Goal: Task Accomplishment & Management: Use online tool/utility

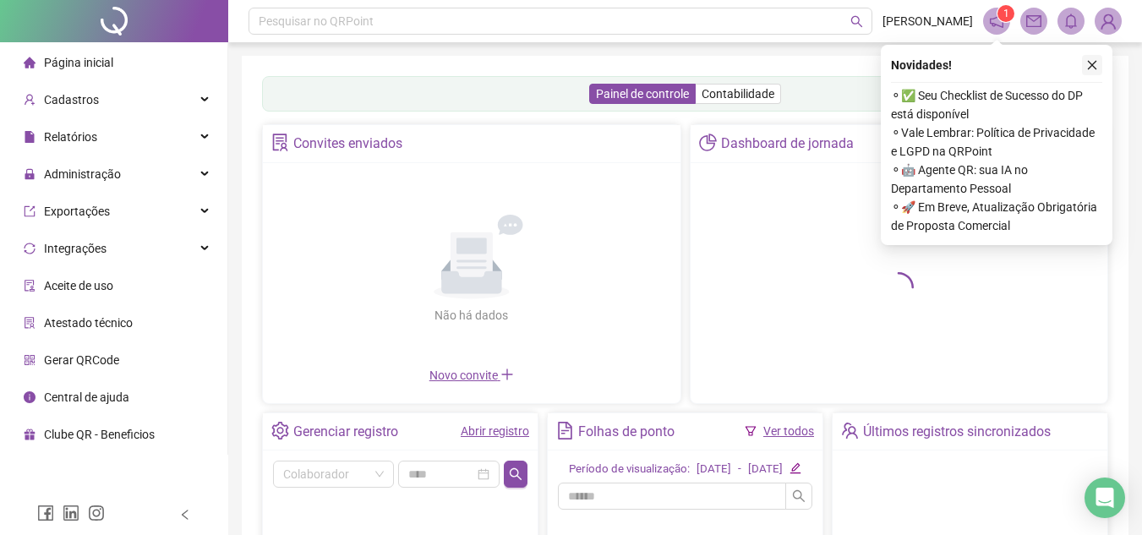
click at [1087, 67] on icon "close" at bounding box center [1092, 65] width 12 height 12
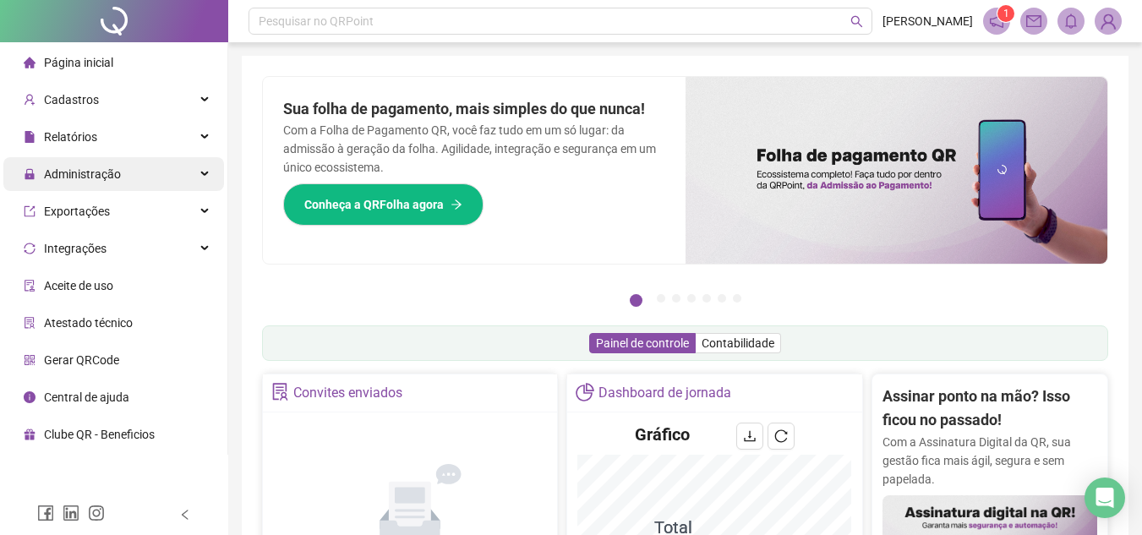
click at [96, 174] on span "Administração" at bounding box center [82, 174] width 77 height 14
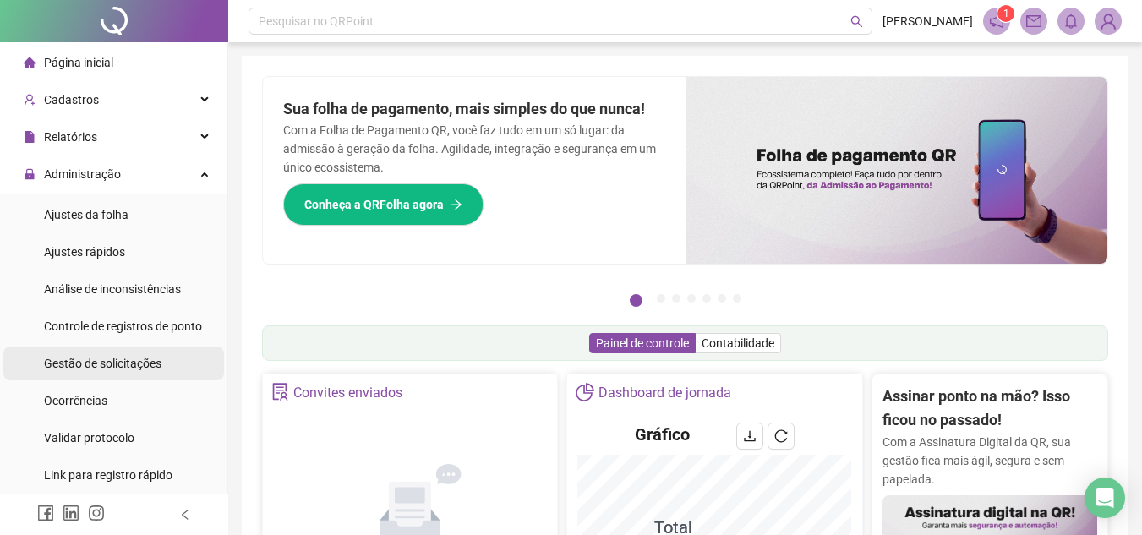
click at [136, 353] on div "Gestão de solicitações" at bounding box center [103, 364] width 118 height 34
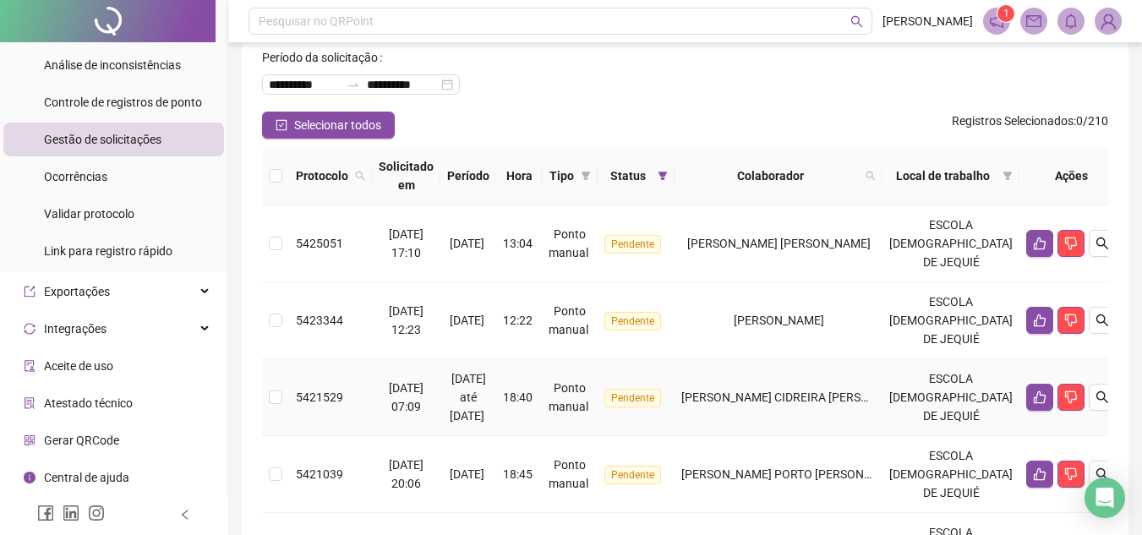
scroll to position [280, 0]
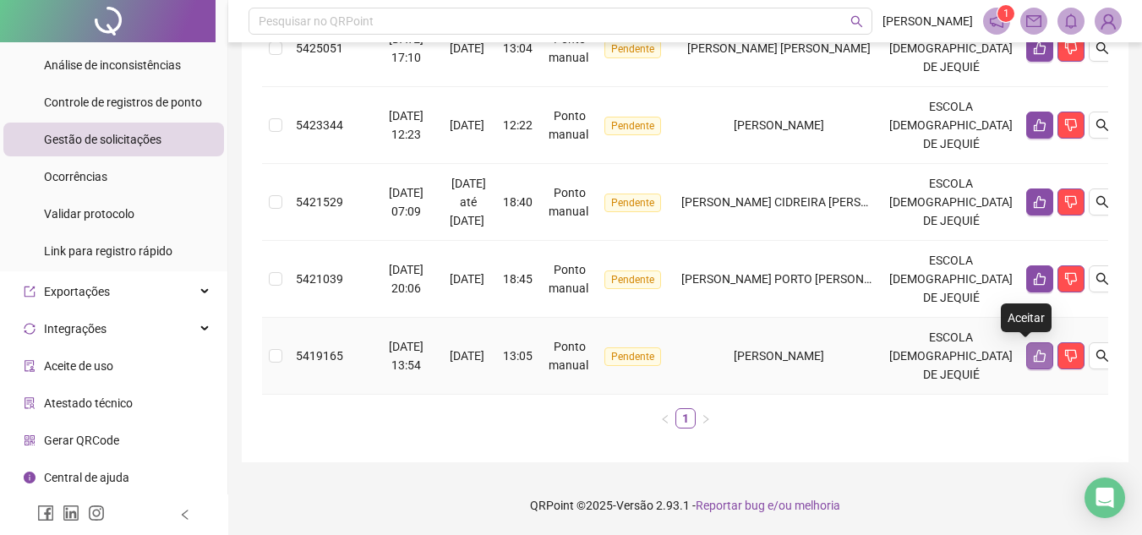
click at [1026, 356] on button "button" at bounding box center [1039, 355] width 27 height 27
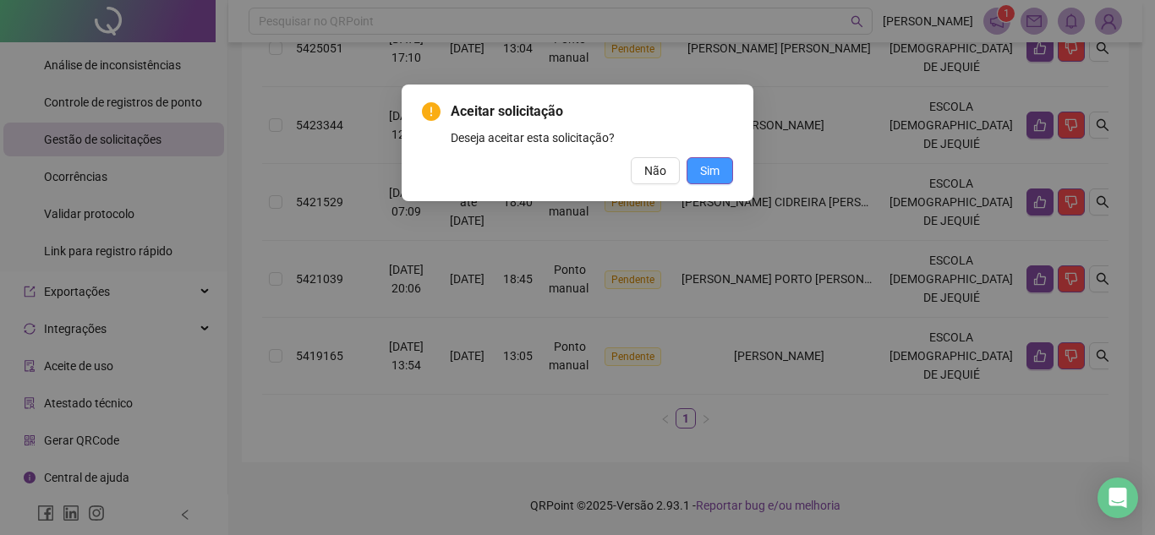
click at [717, 178] on span "Sim" at bounding box center [709, 170] width 19 height 19
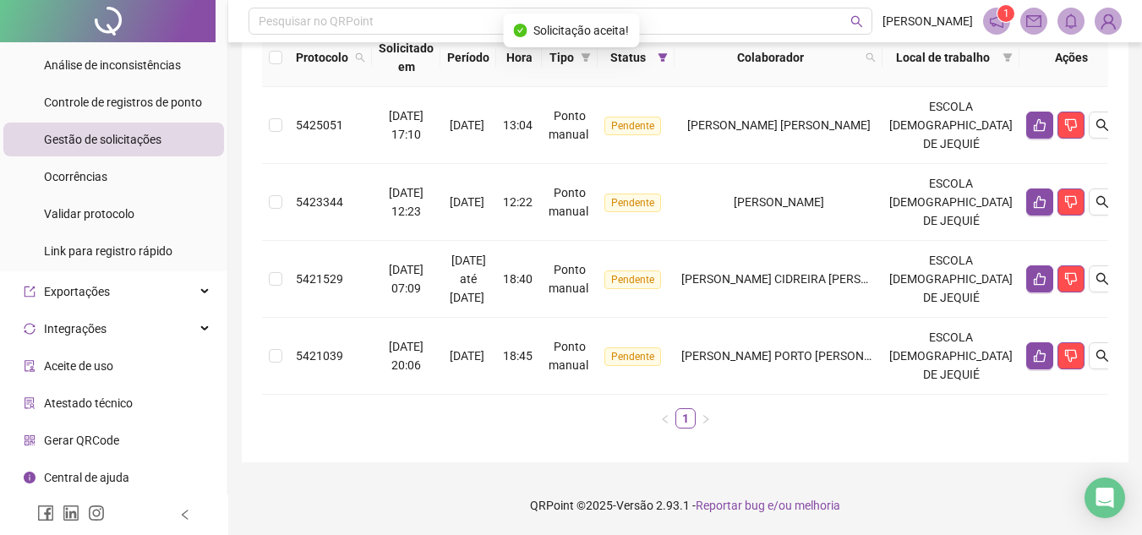
scroll to position [203, 0]
click at [1034, 355] on icon "like" at bounding box center [1040, 356] width 12 height 13
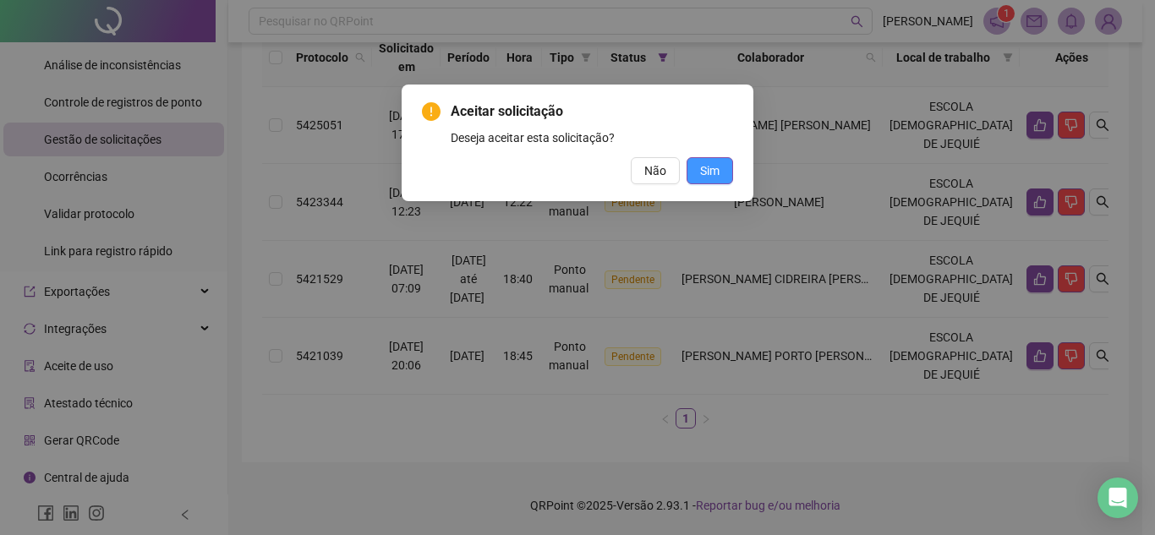
click at [716, 163] on span "Sim" at bounding box center [709, 170] width 19 height 19
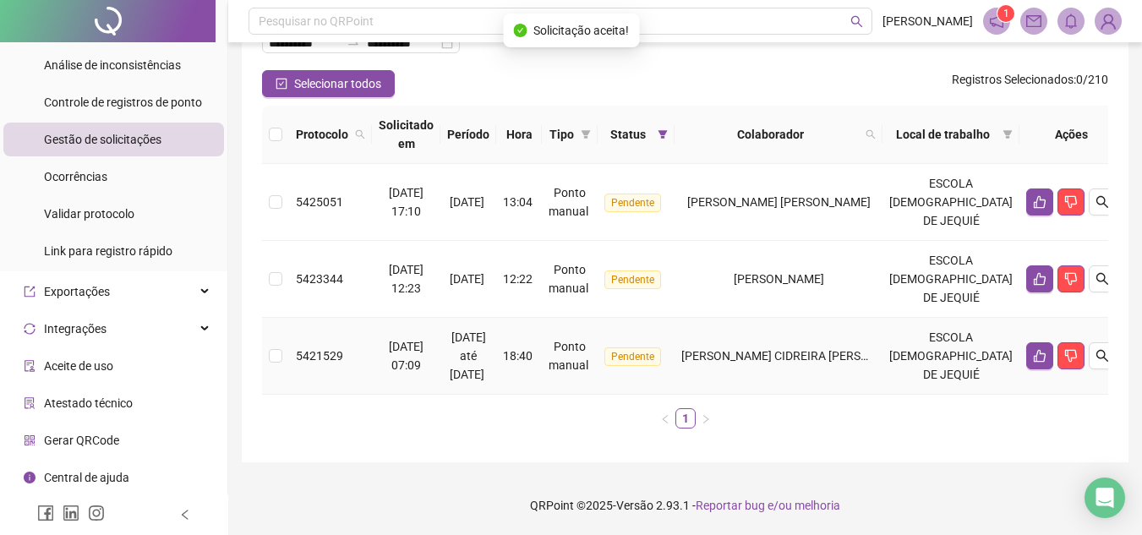
scroll to position [126, 0]
click at [1026, 359] on button "button" at bounding box center [1039, 355] width 27 height 27
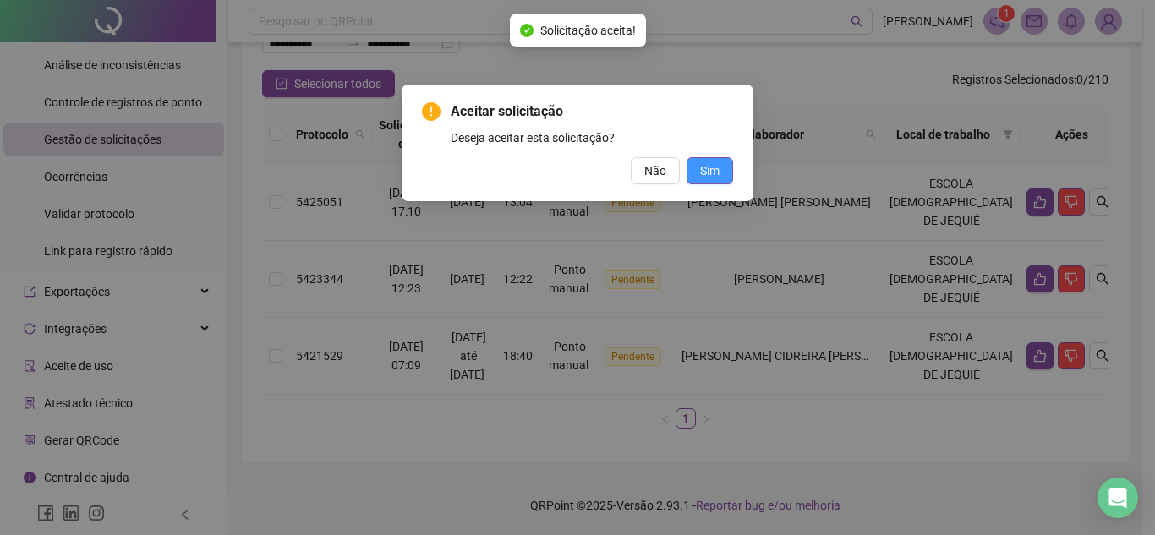
click at [714, 174] on span "Sim" at bounding box center [709, 170] width 19 height 19
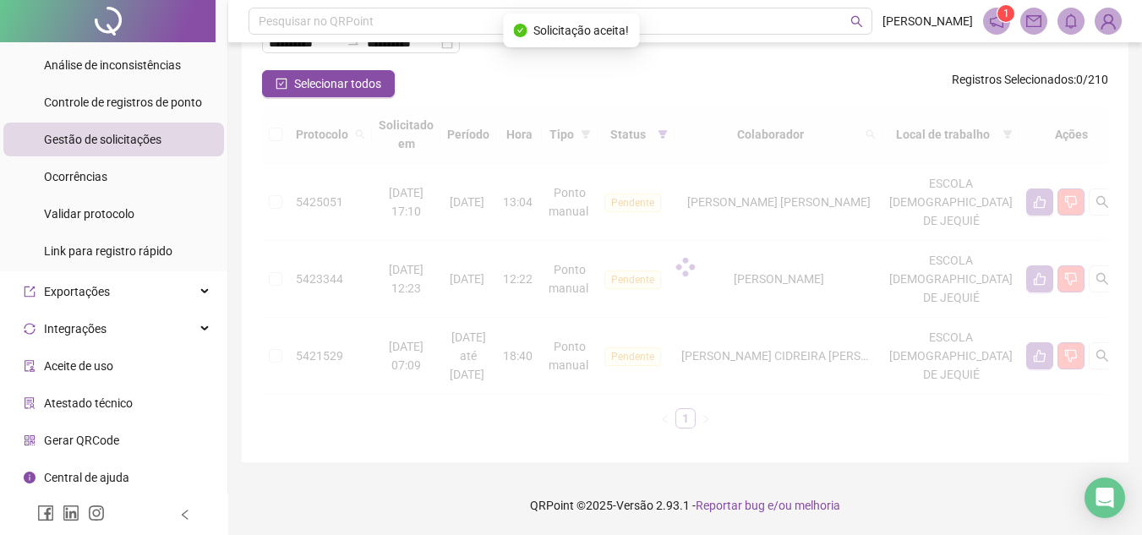
scroll to position [49, 0]
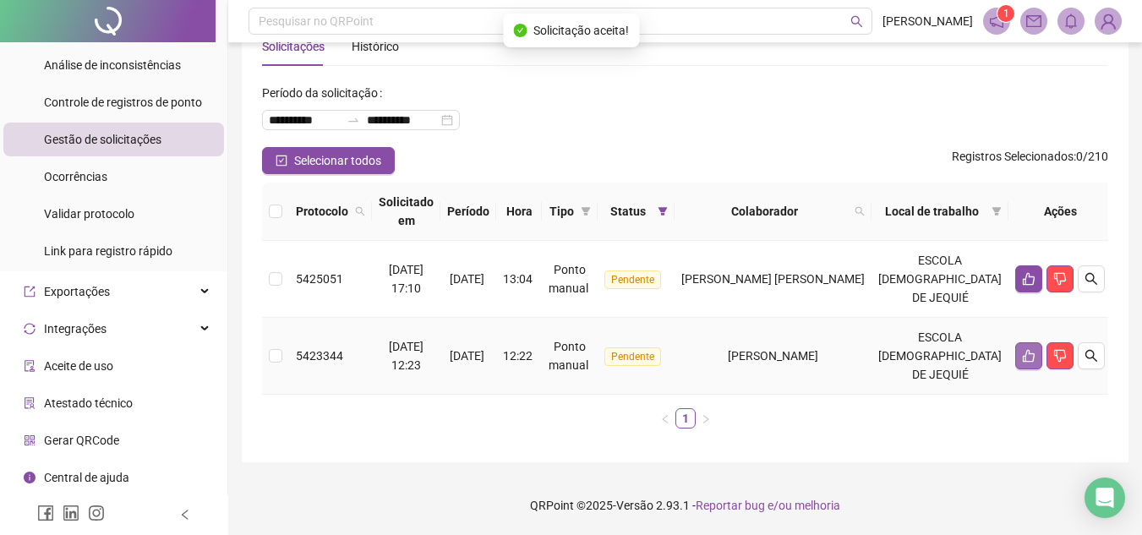
click at [1015, 350] on button "button" at bounding box center [1028, 355] width 27 height 27
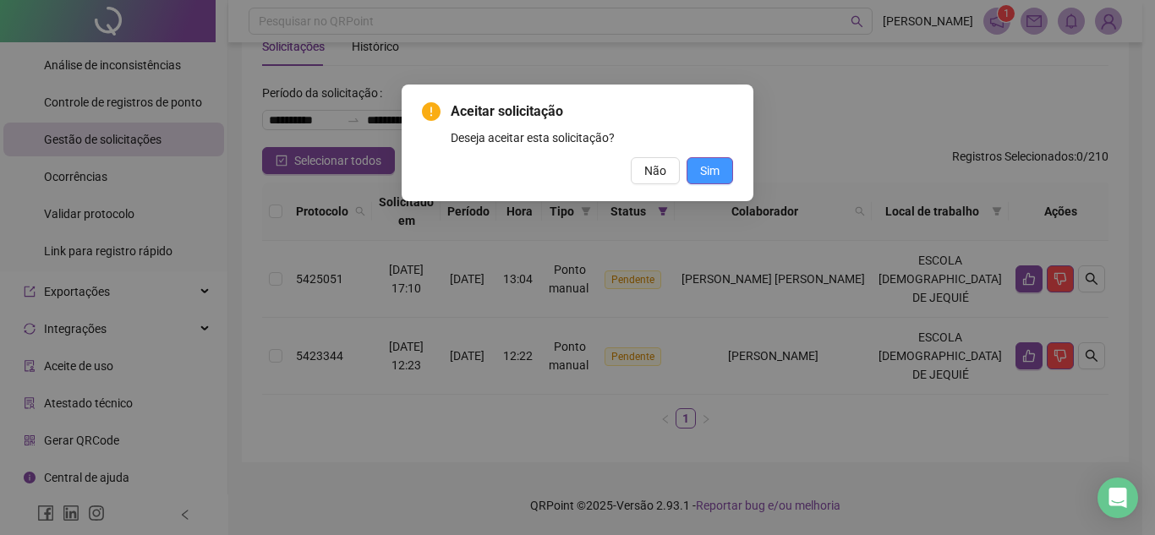
click at [725, 175] on button "Sim" at bounding box center [710, 170] width 47 height 27
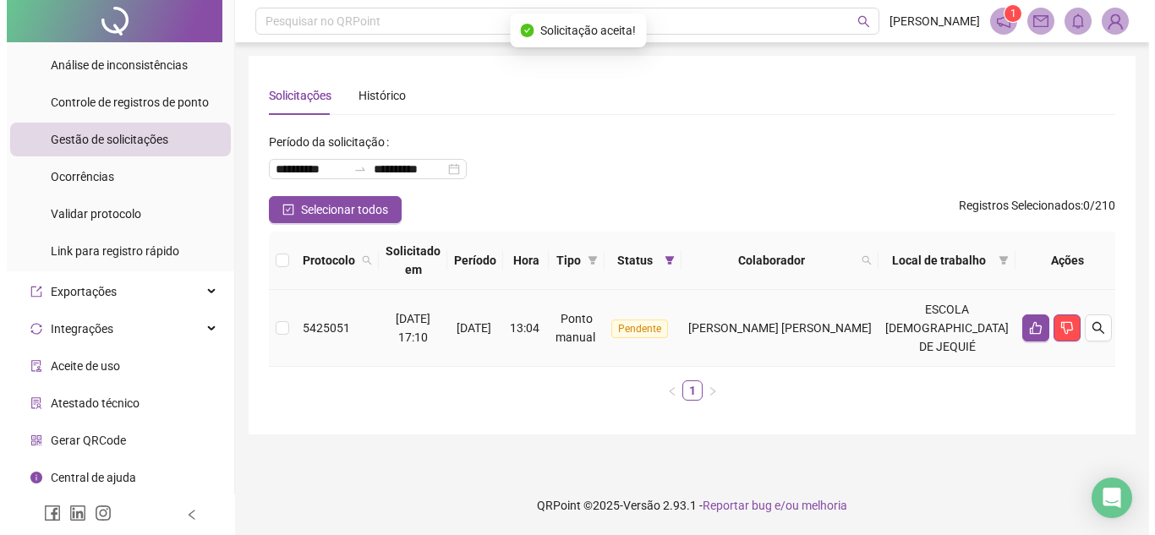
scroll to position [0, 0]
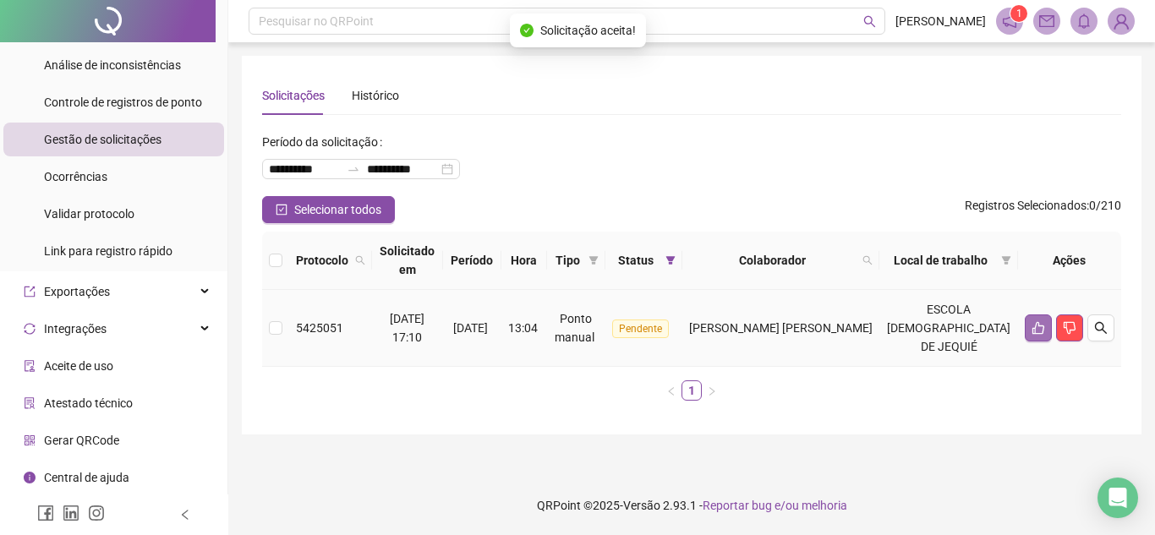
click at [1027, 330] on button "button" at bounding box center [1038, 328] width 27 height 27
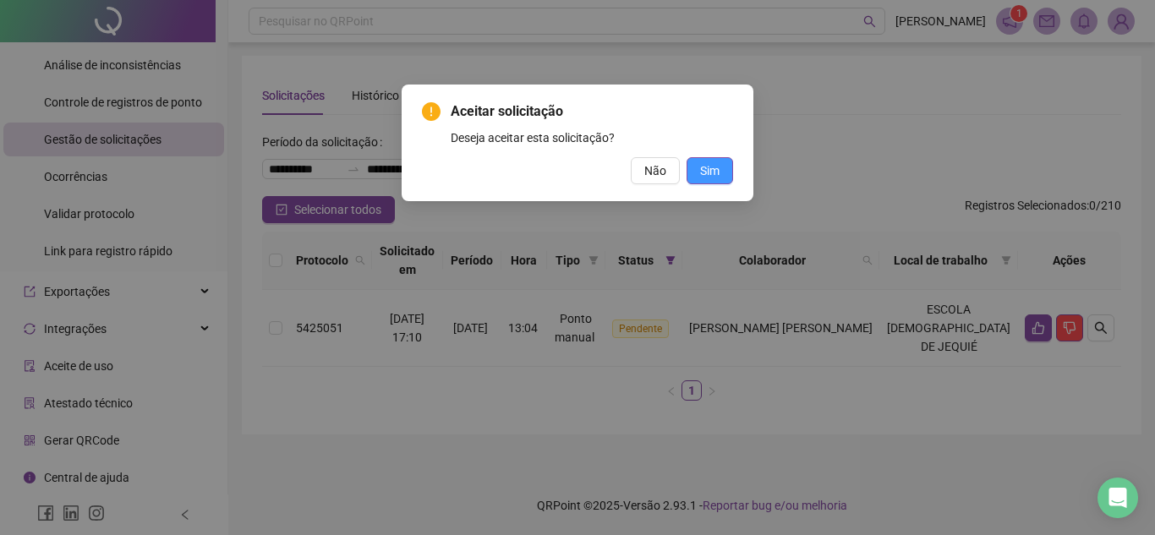
click at [708, 172] on span "Sim" at bounding box center [709, 170] width 19 height 19
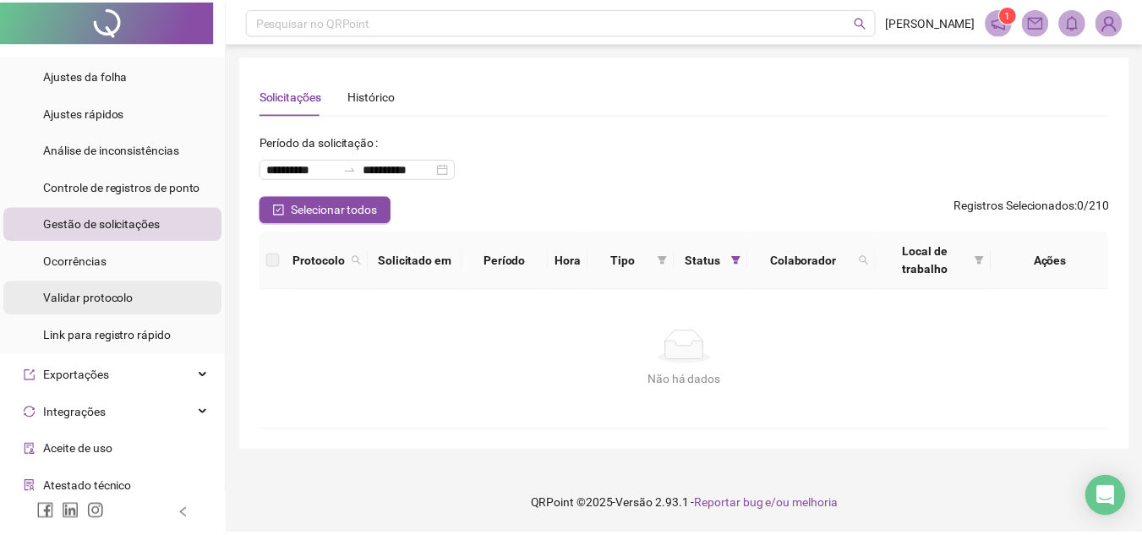
scroll to position [55, 0]
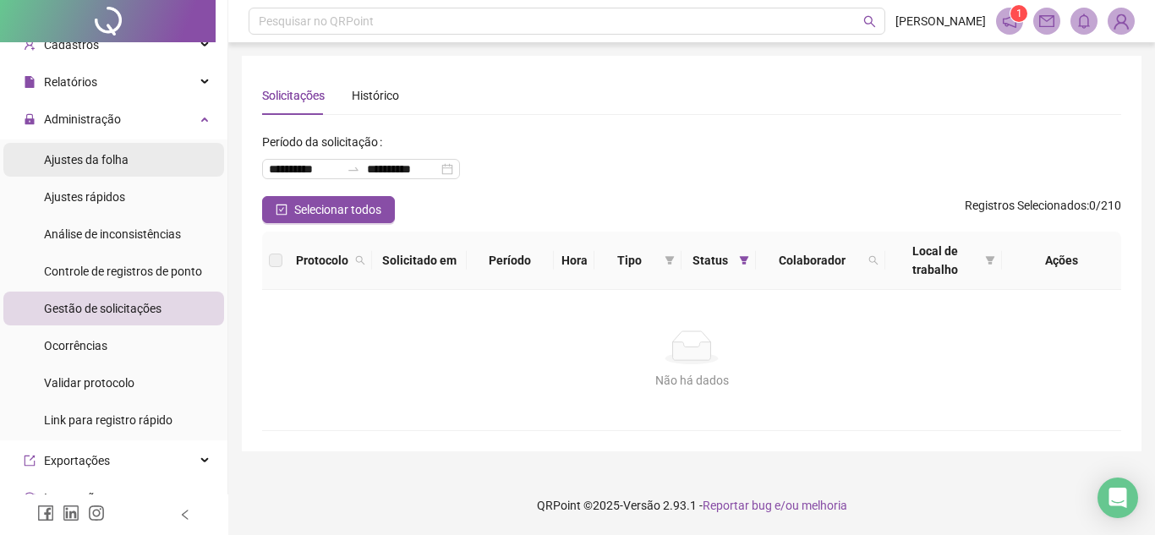
click at [142, 157] on li "Ajustes da folha" at bounding box center [113, 160] width 221 height 34
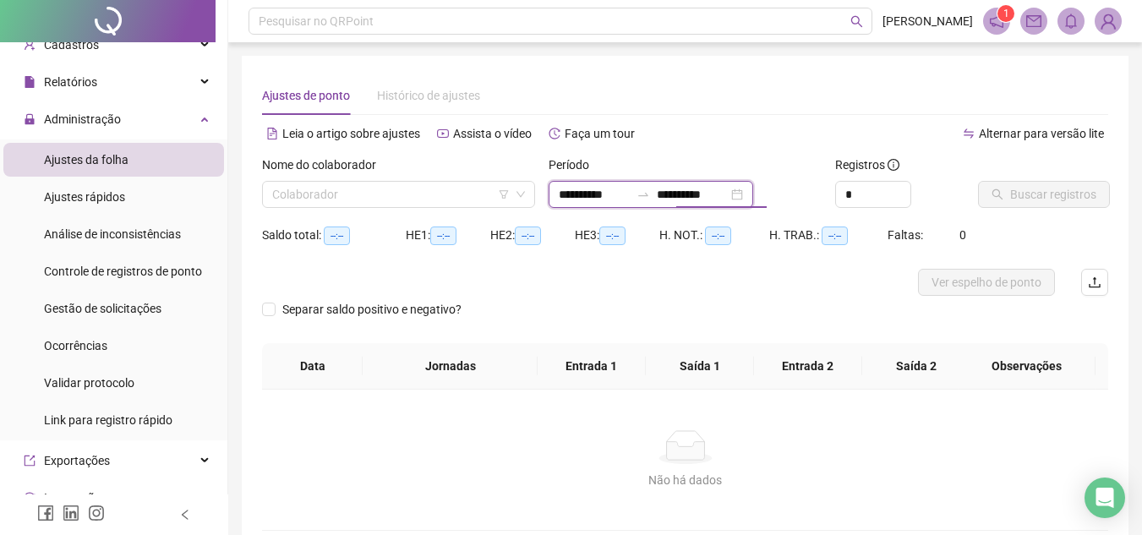
click at [689, 189] on input "**********" at bounding box center [692, 194] width 71 height 19
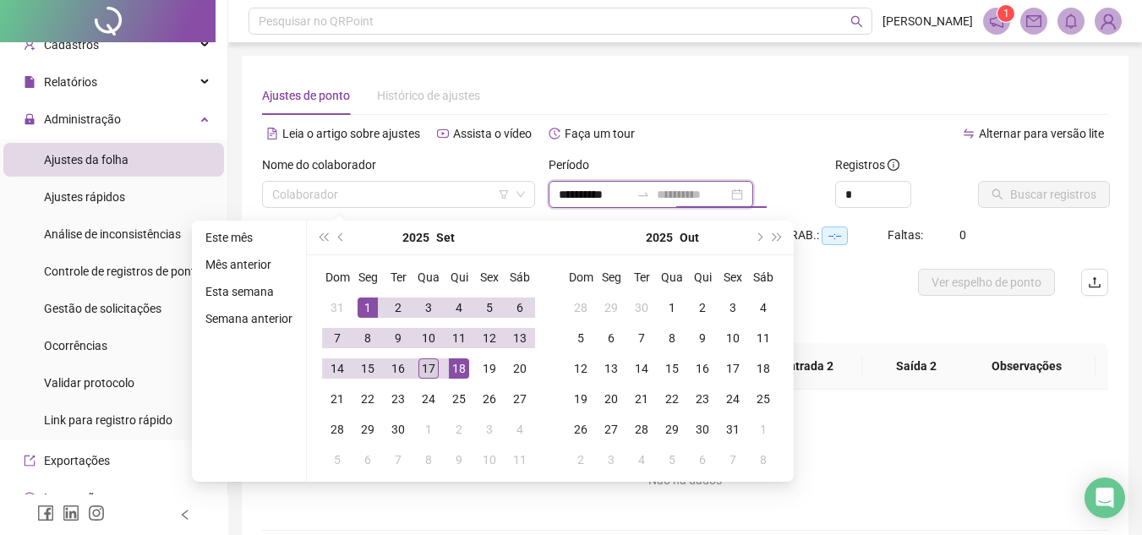
type input "**********"
click at [435, 370] on div "17" at bounding box center [429, 368] width 20 height 20
type input "**********"
click at [405, 194] on input "search" at bounding box center [391, 194] width 238 height 25
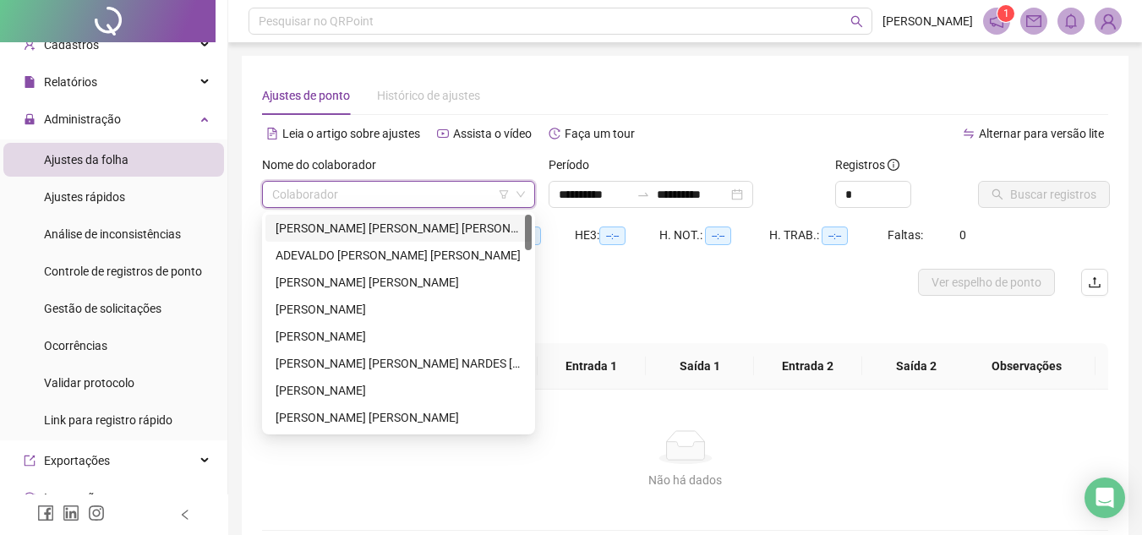
click at [398, 220] on div "ABIGAIL ESTER DA SILVA BARBOSA" at bounding box center [399, 228] width 246 height 19
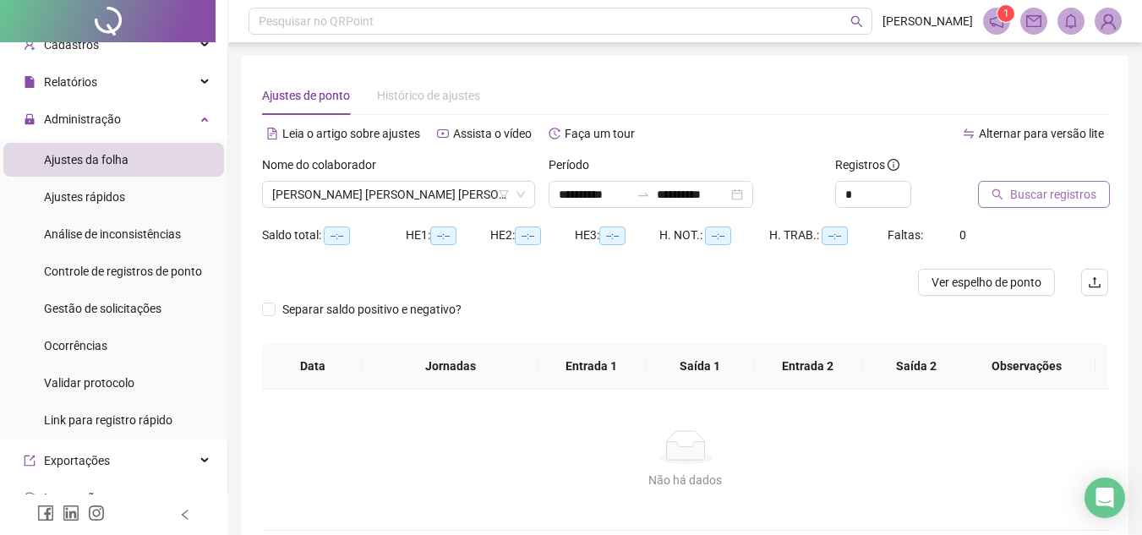
click at [1088, 194] on span "Buscar registros" at bounding box center [1053, 194] width 86 height 19
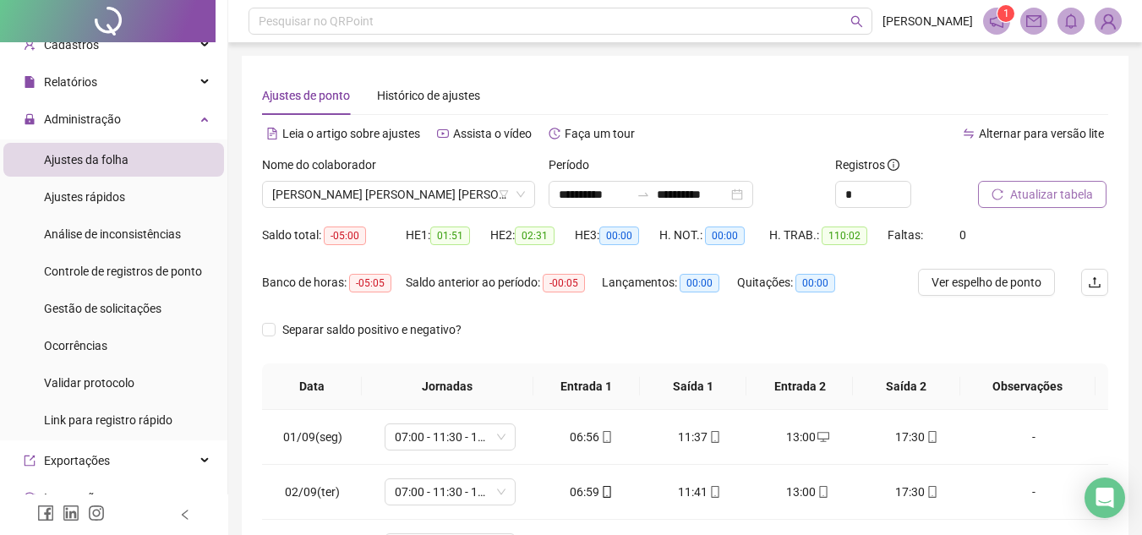
click at [1056, 199] on span "Atualizar tabela" at bounding box center [1051, 194] width 83 height 19
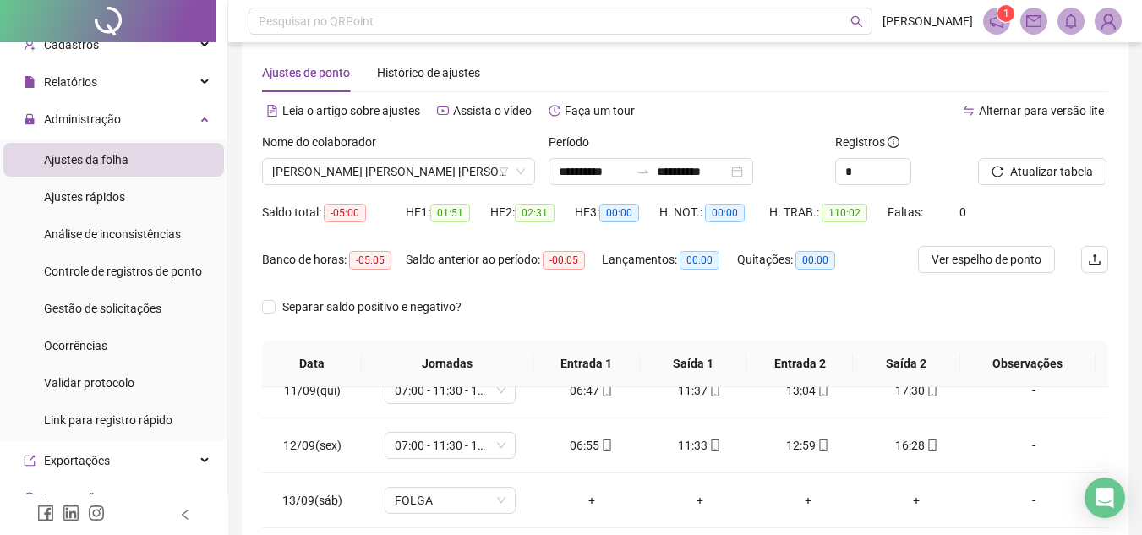
scroll to position [22, 0]
click at [440, 176] on span "ABIGAIL ESTER DA SILVA BARBOSA" at bounding box center [398, 172] width 253 height 25
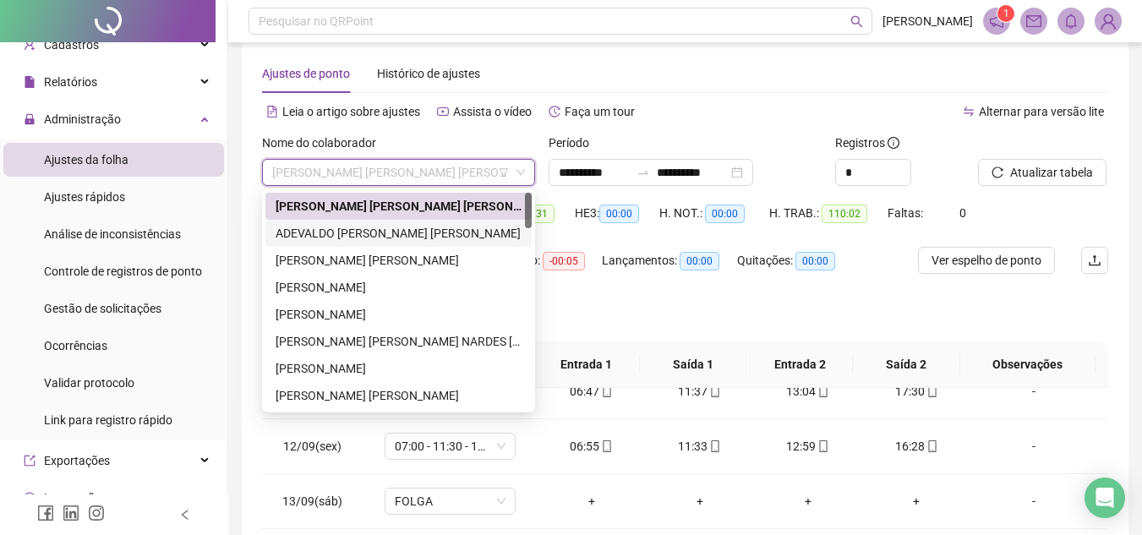
click at [445, 237] on div "ADEVALDO SANTOS SOUZA MIRANDA" at bounding box center [399, 233] width 246 height 19
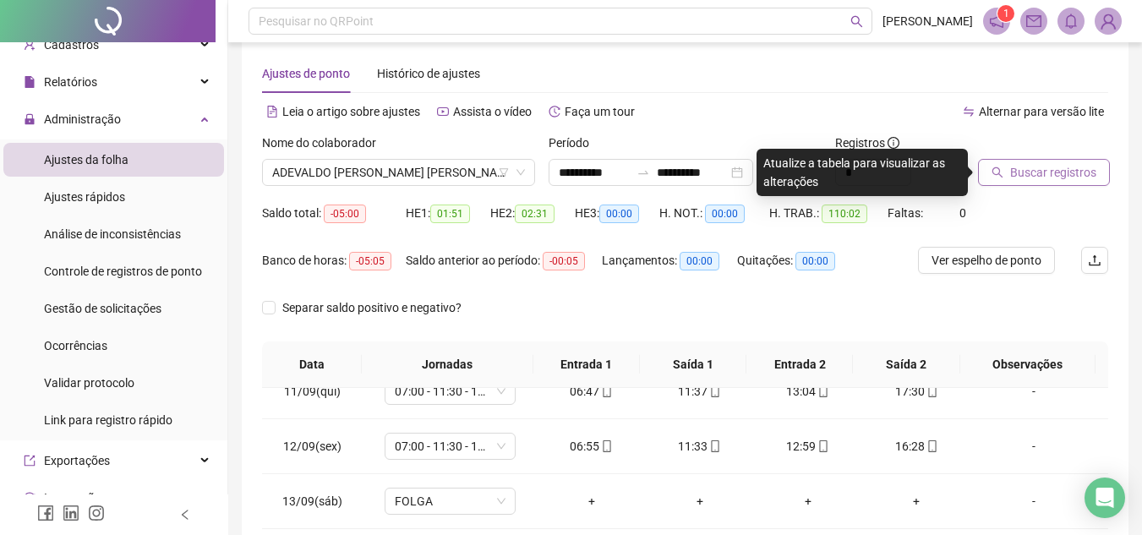
click at [1072, 169] on span "Buscar registros" at bounding box center [1053, 172] width 86 height 19
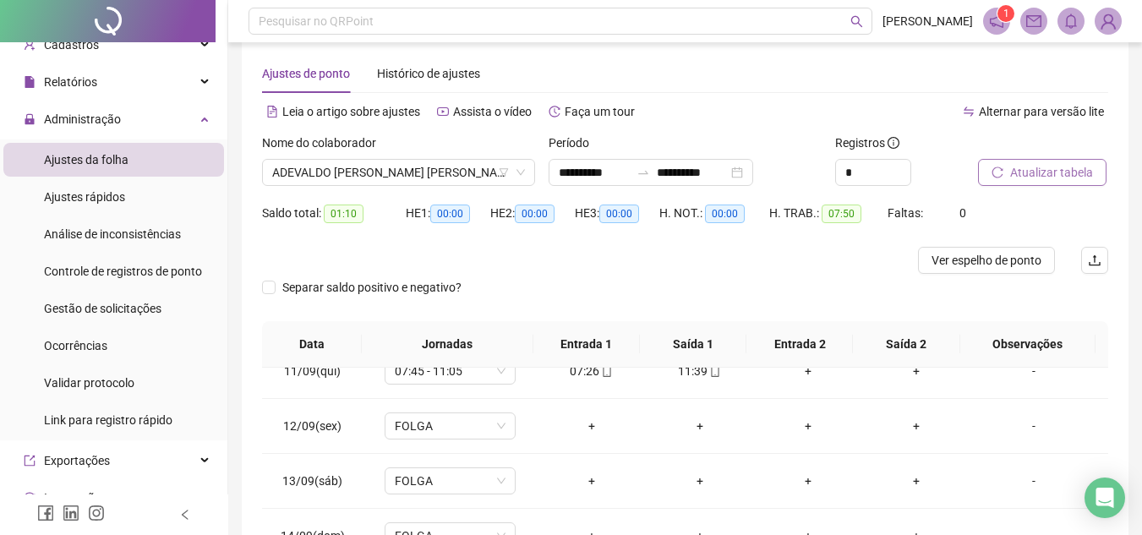
click at [1067, 171] on span "Atualizar tabela" at bounding box center [1051, 172] width 83 height 19
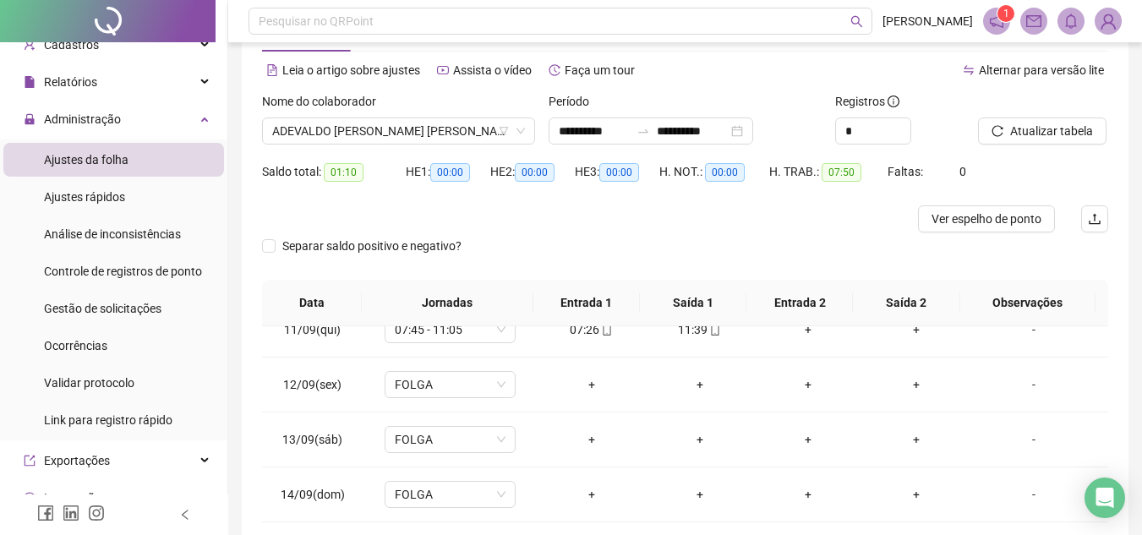
scroll to position [44, 0]
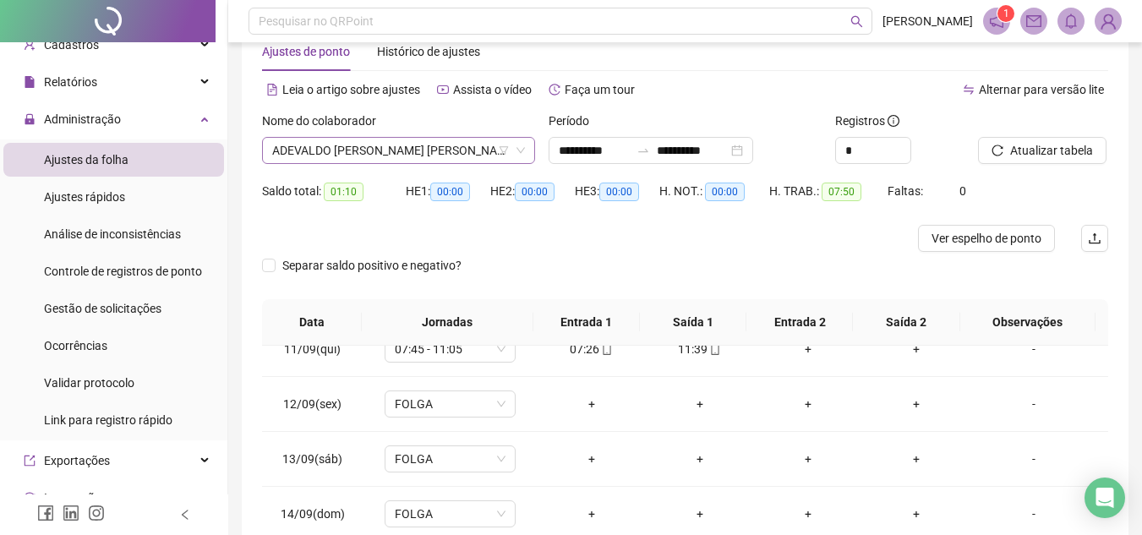
click at [373, 150] on span "ADEVALDO SANTOS SOUZA MIRANDA" at bounding box center [398, 150] width 253 height 25
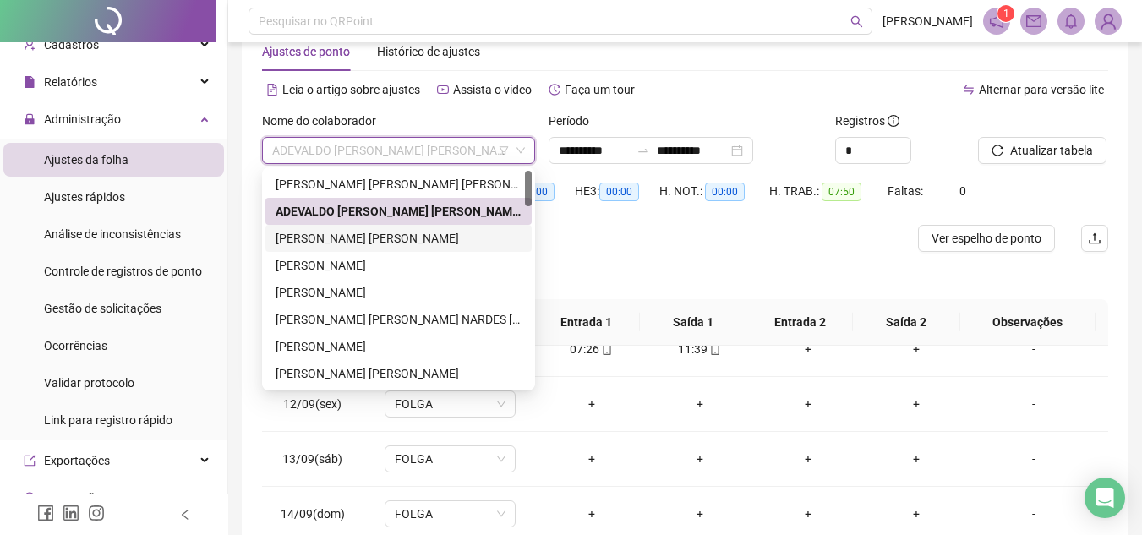
click at [415, 234] on div "ADRIANO ANJO SOUZA" at bounding box center [399, 238] width 246 height 19
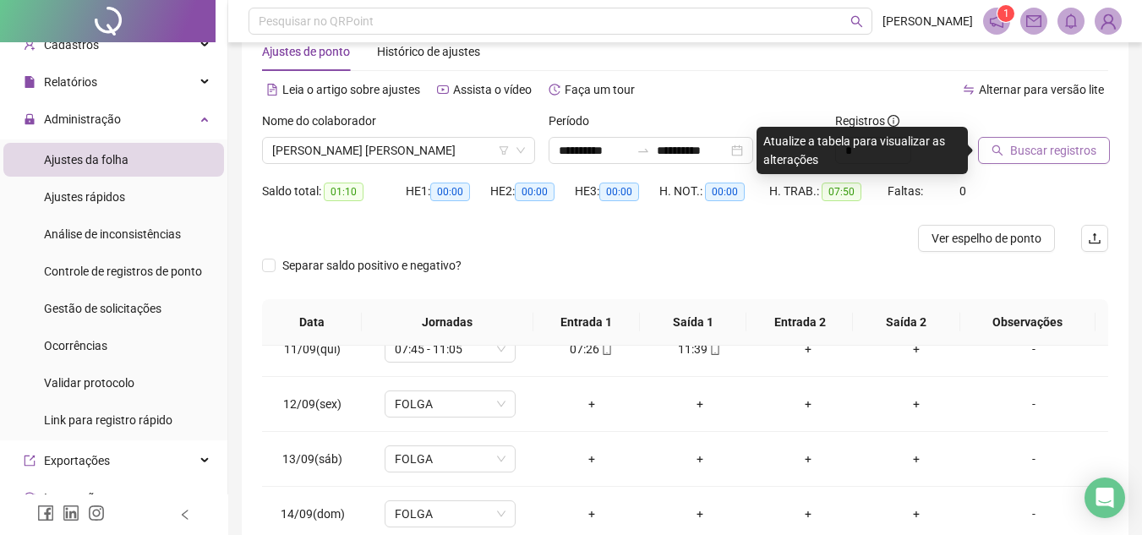
click at [1045, 161] on button "Buscar registros" at bounding box center [1044, 150] width 132 height 27
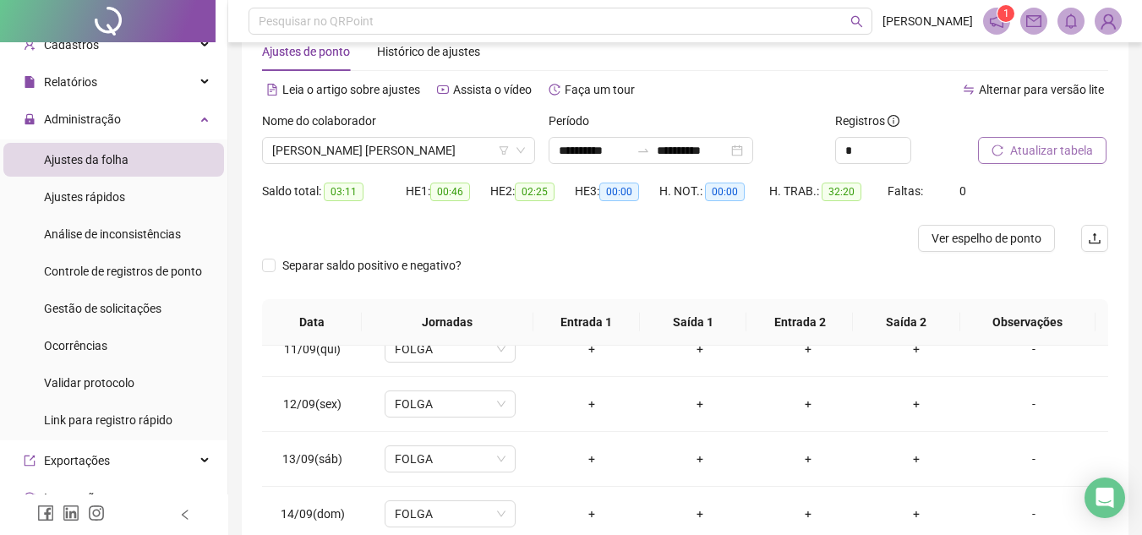
click at [1045, 157] on span "Atualizar tabela" at bounding box center [1051, 150] width 83 height 19
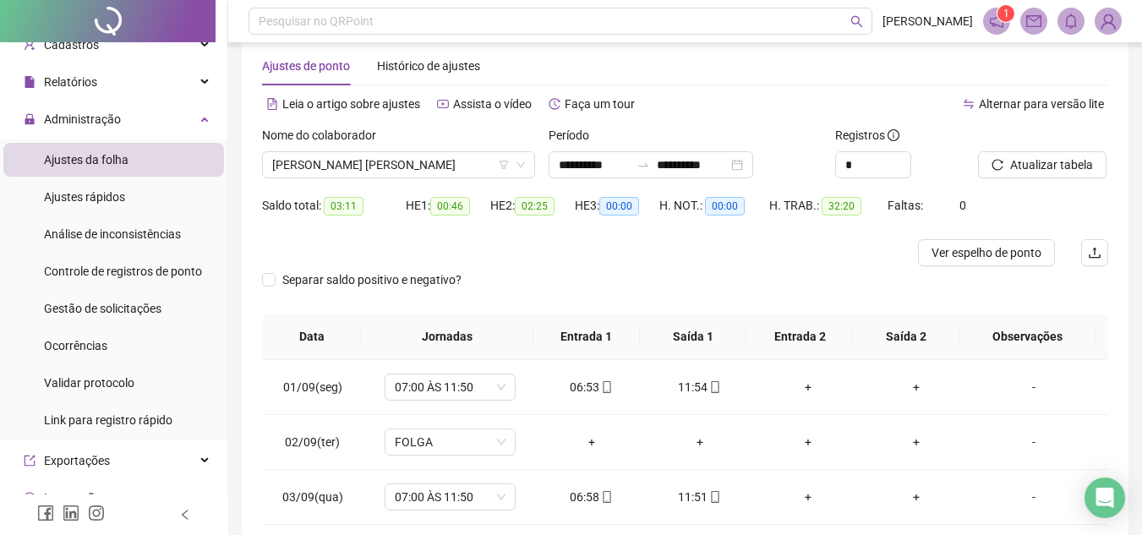
scroll to position [0, 0]
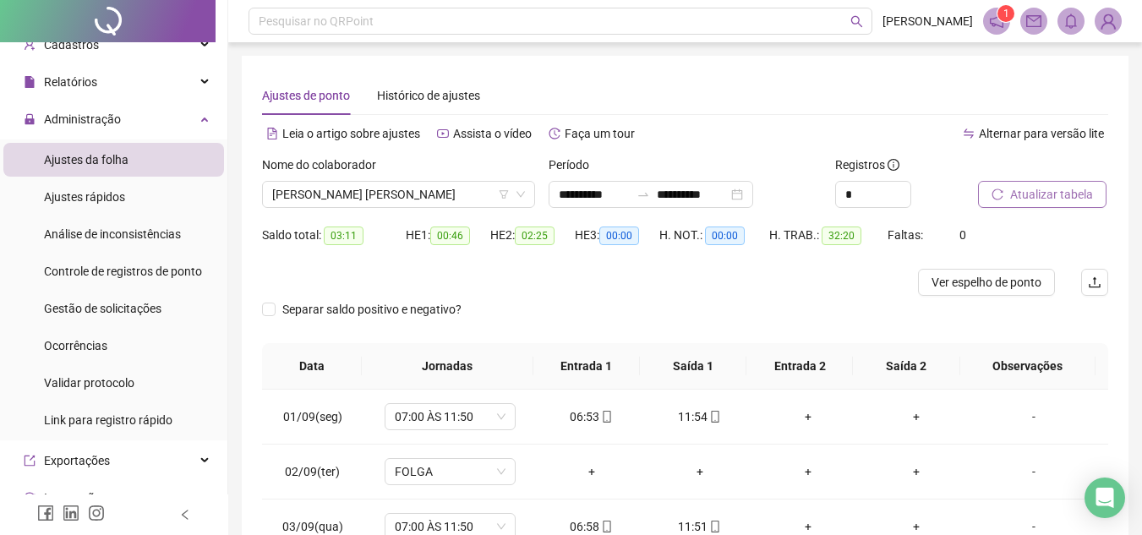
click at [1017, 192] on span "Atualizar tabela" at bounding box center [1051, 194] width 83 height 19
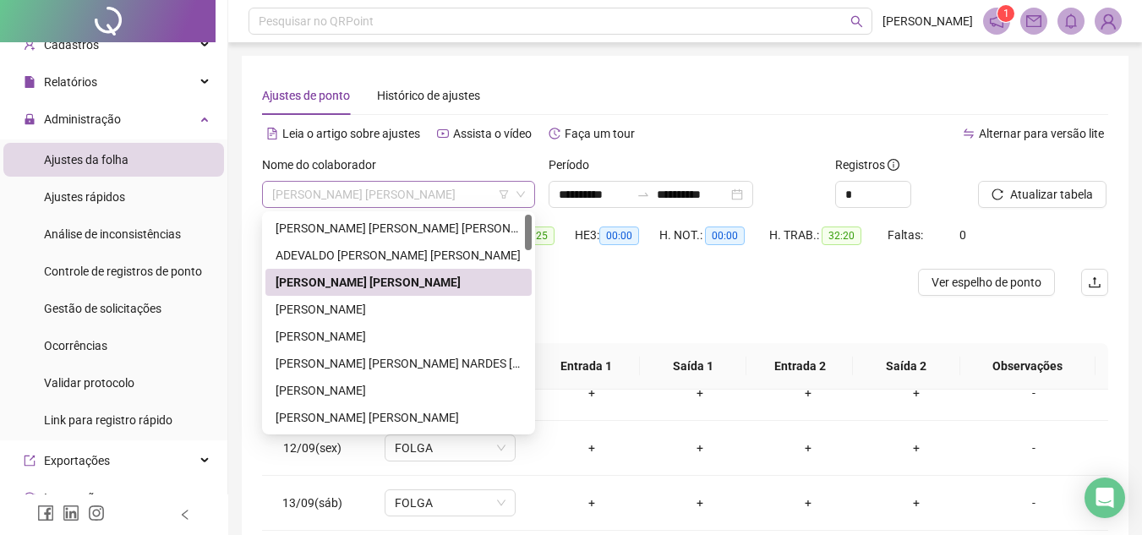
click at [404, 194] on span "ADRIANO ANJO SOUZA" at bounding box center [398, 194] width 253 height 25
click at [402, 307] on div "ALDAIR SANTOS SOUZA" at bounding box center [399, 309] width 246 height 19
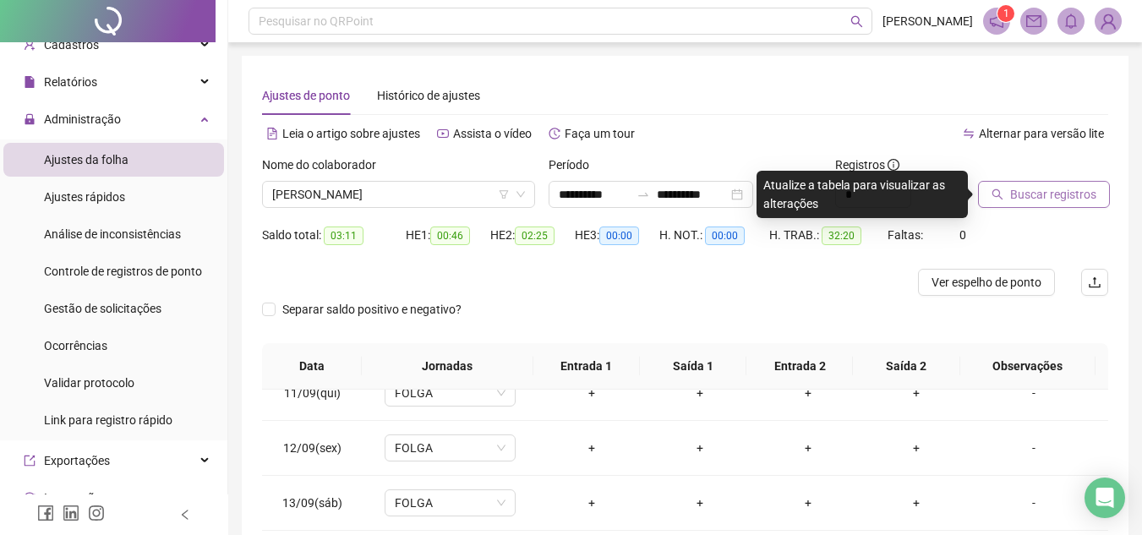
click at [1082, 197] on span "Buscar registros" at bounding box center [1053, 194] width 86 height 19
